Goal: Task Accomplishment & Management: Use online tool/utility

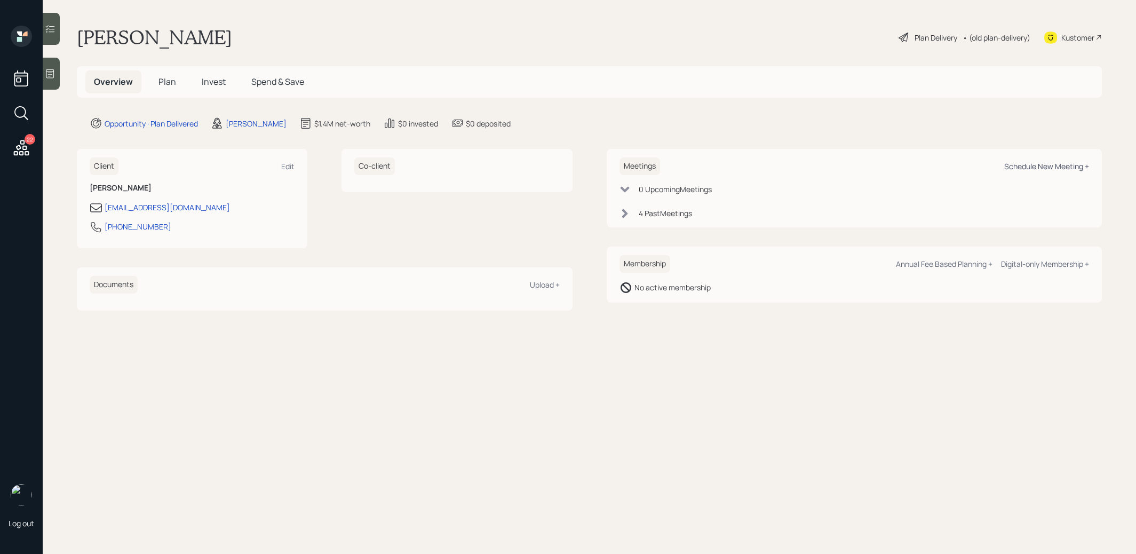
click at [1046, 166] on div "Schedule New Meeting +" at bounding box center [1046, 166] width 85 height 10
select select "8b79112e-3cfb-44f9-89e7-15267fe946c1"
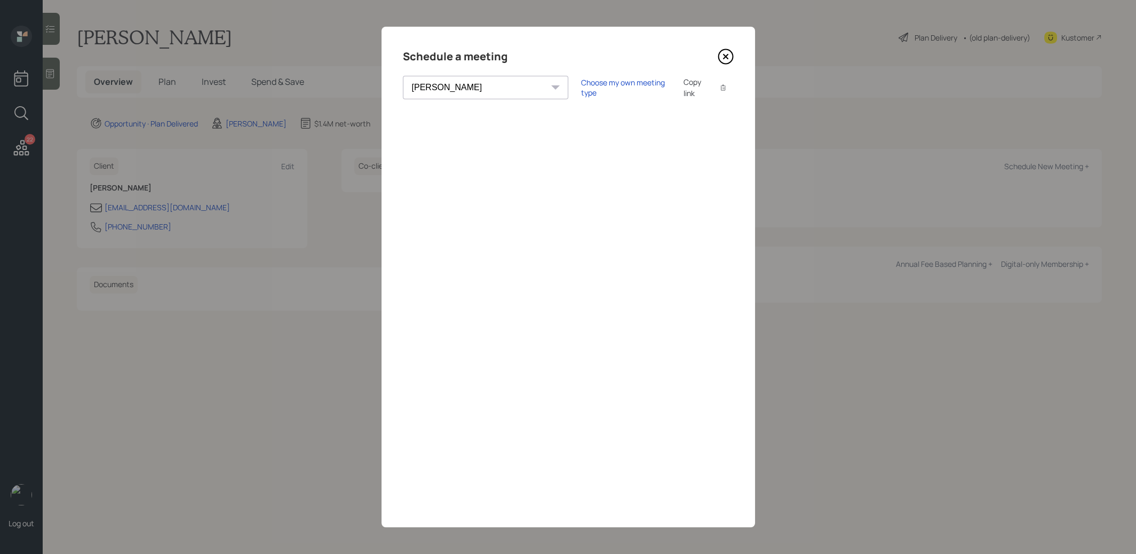
click at [722, 57] on icon at bounding box center [725, 57] width 16 height 16
